Goal: Find specific page/section: Find specific page/section

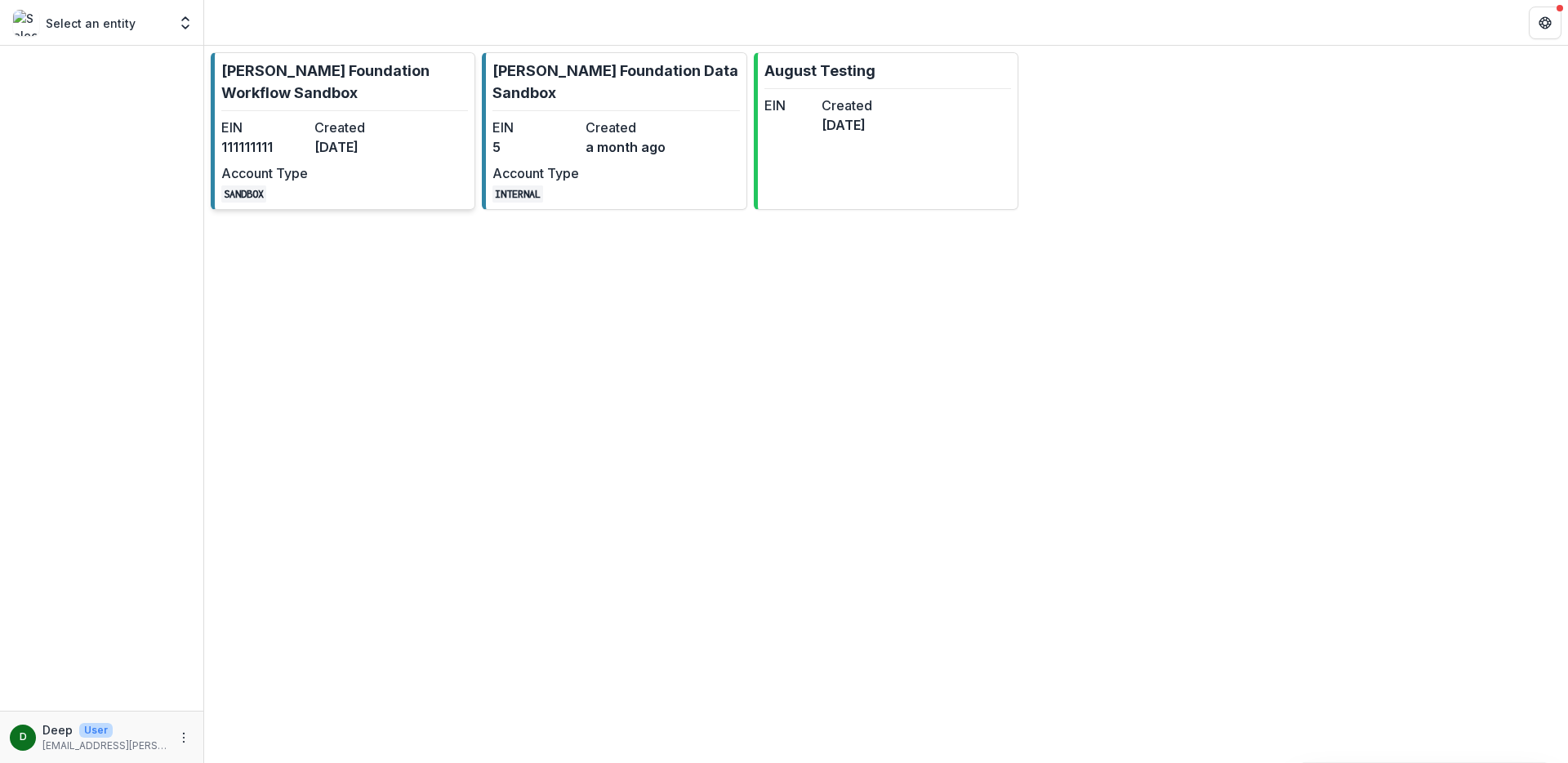
click at [438, 157] on link "Nathan Cummings Foundation Workflow Sandbox EIN 111111111 Created 5 months ago …" at bounding box center [342, 130] width 265 height 157
